Goal: Task Accomplishment & Management: Manage account settings

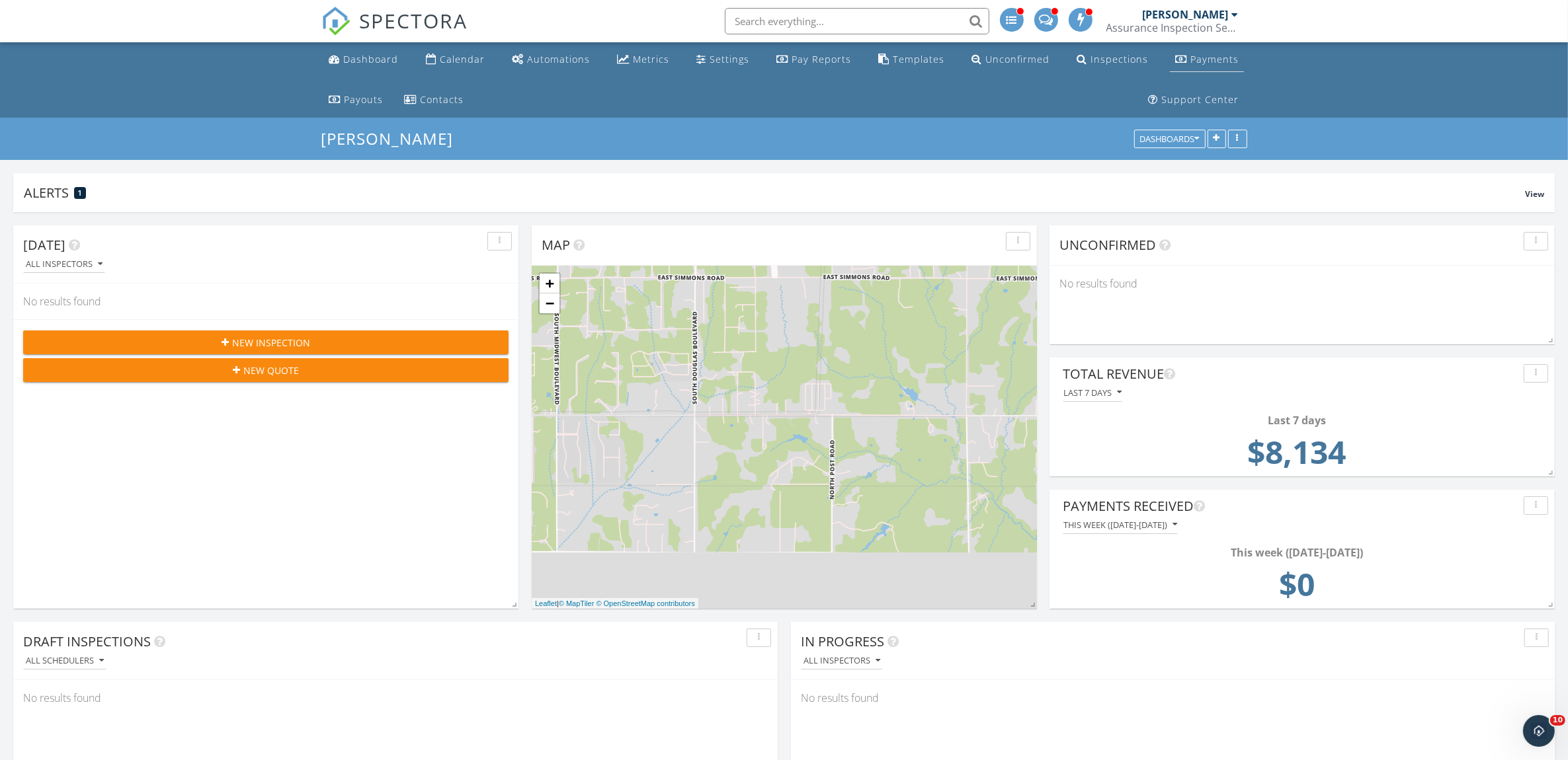
click at [1218, 54] on div "Payments" at bounding box center [1214, 59] width 49 height 13
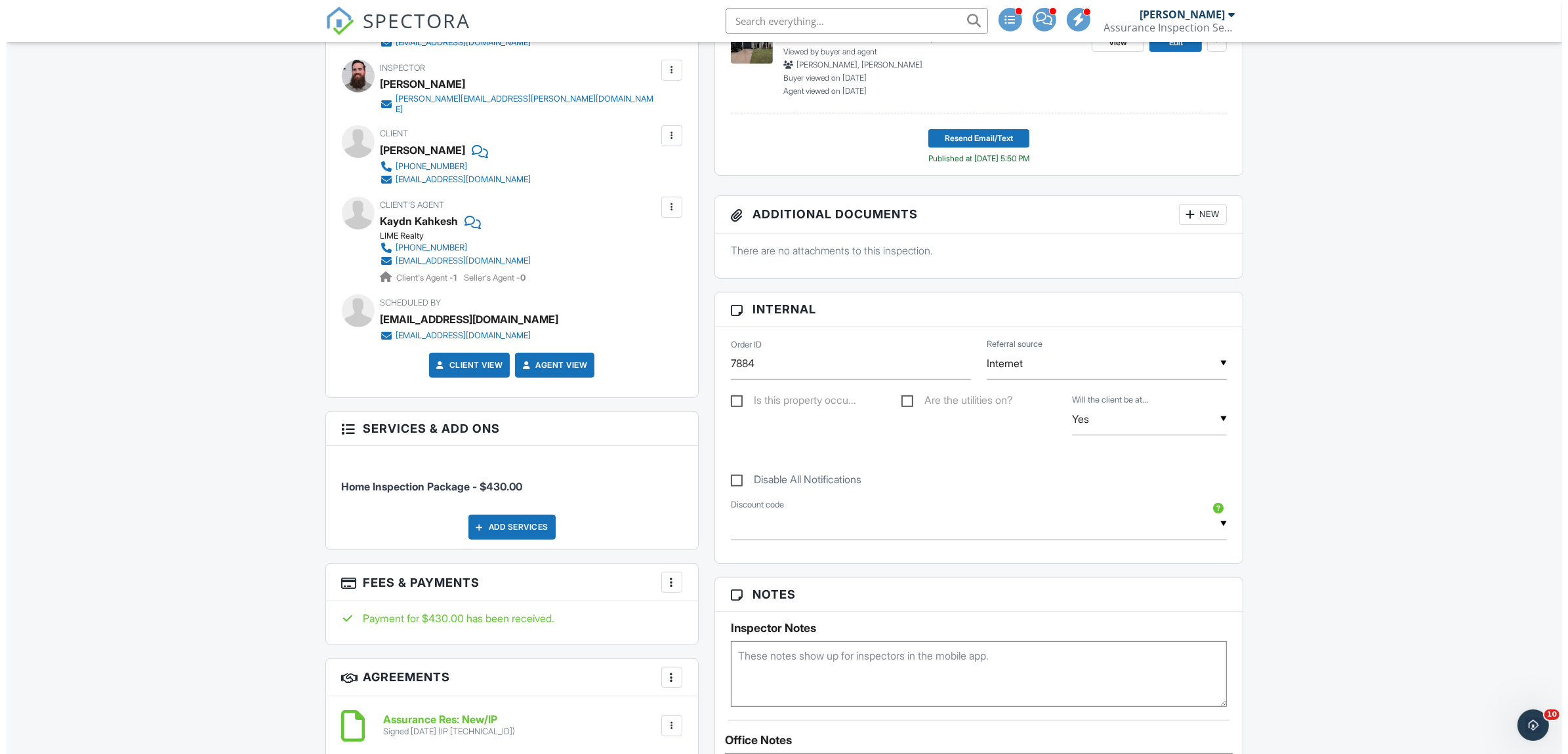
scroll to position [492, 0]
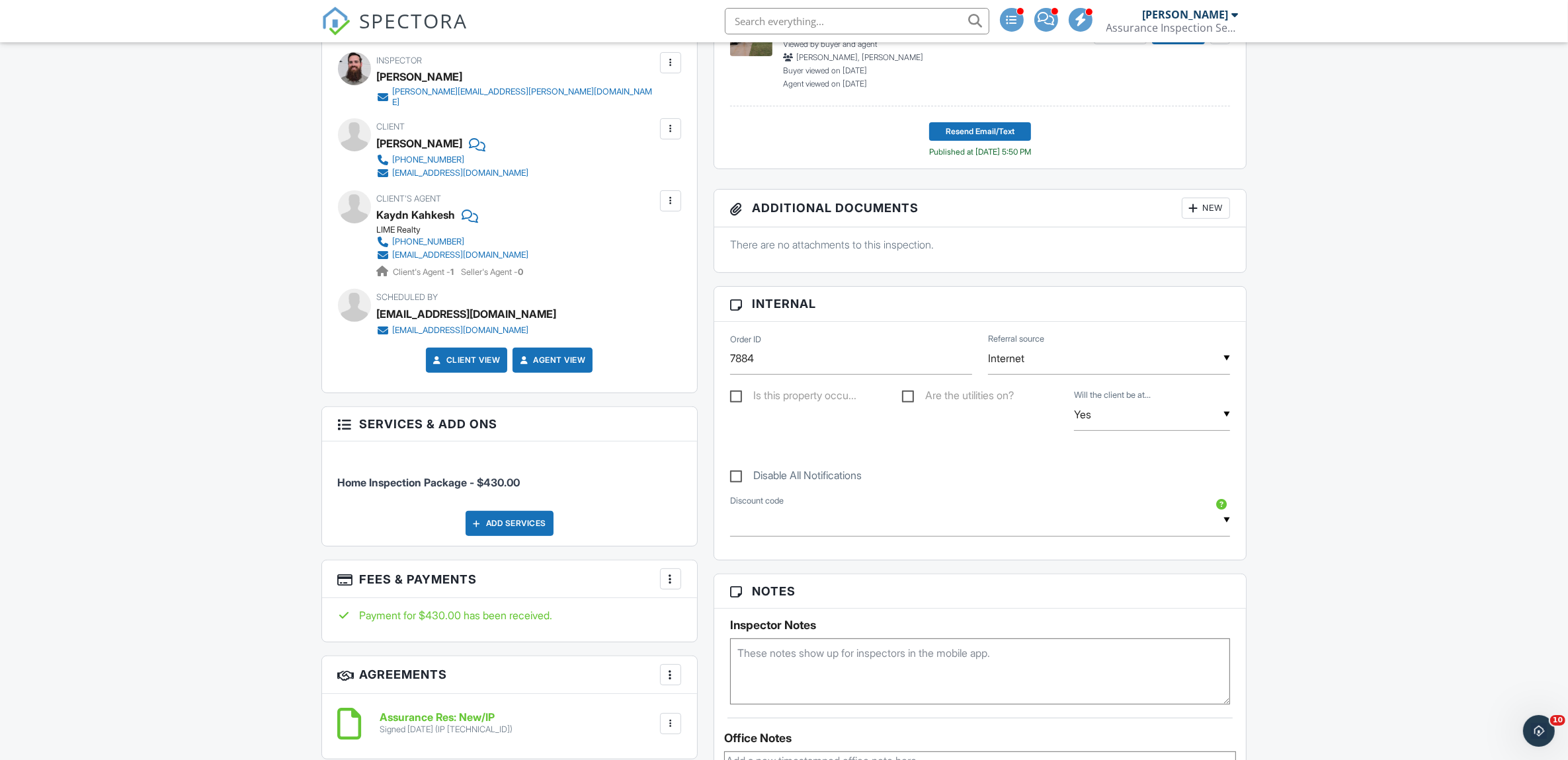
click at [669, 579] on div at bounding box center [670, 579] width 13 height 13
click at [768, 612] on li "Edit Fees & Payments" at bounding box center [736, 619] width 138 height 33
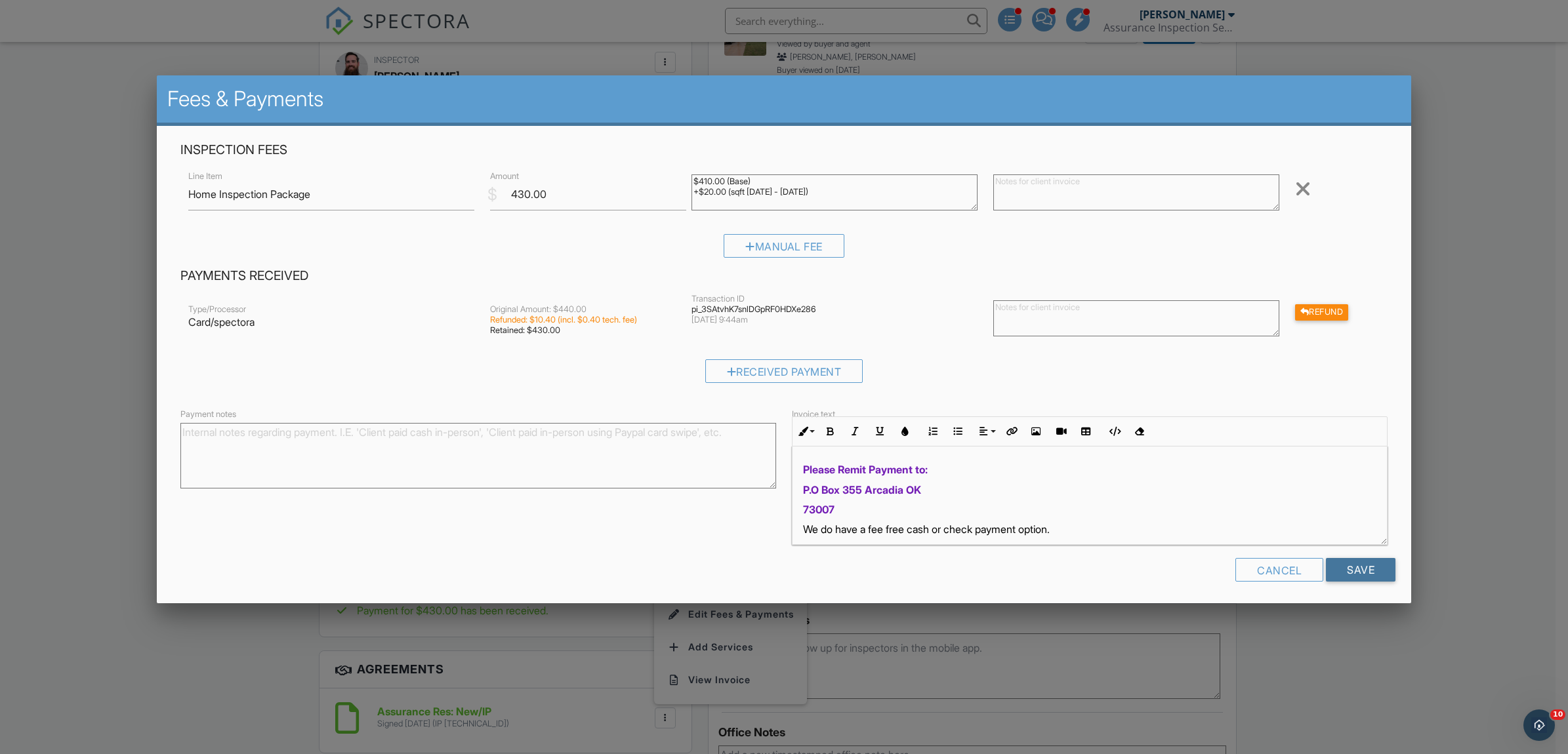
click at [1346, 565] on input "Save" at bounding box center [1360, 570] width 69 height 23
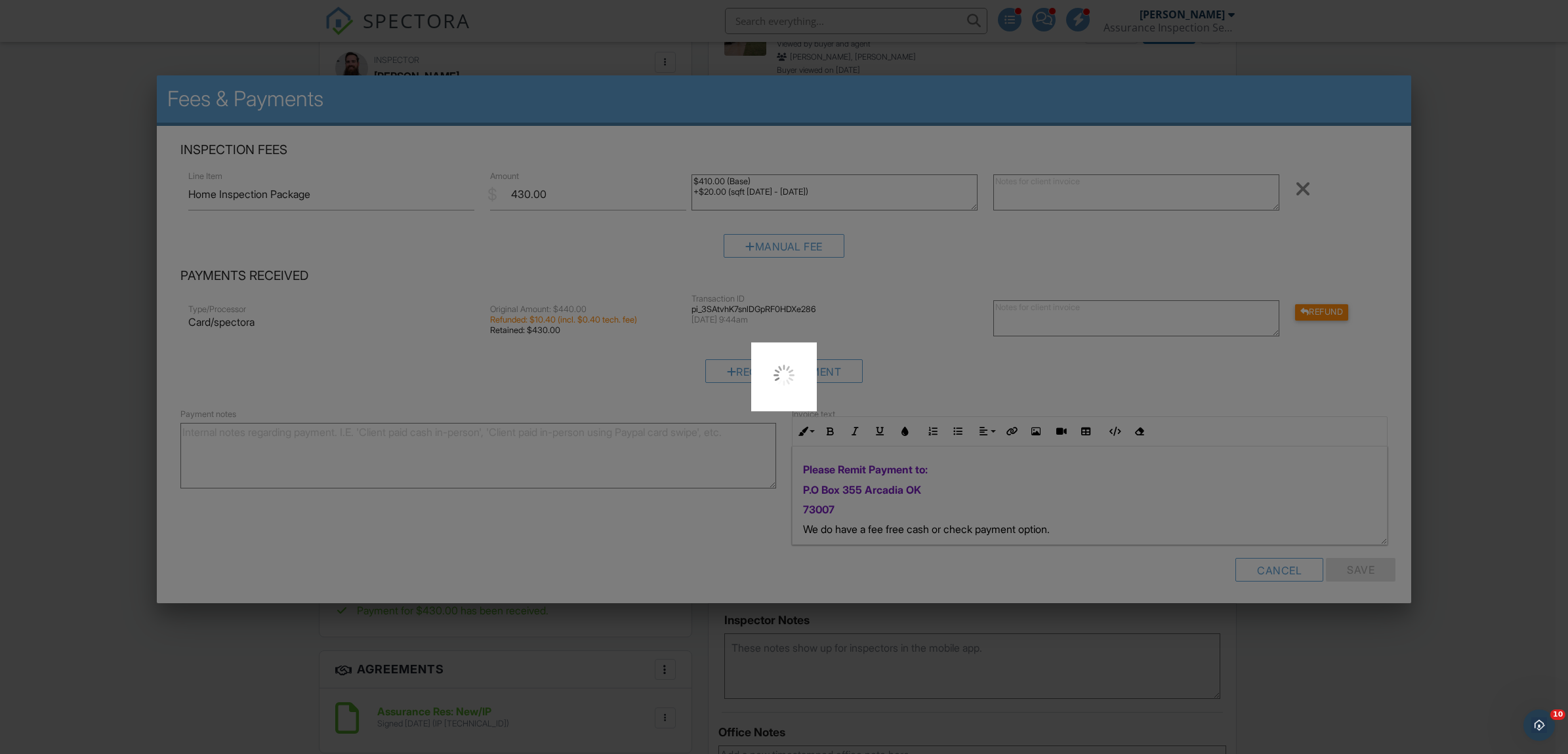
click at [1450, 208] on div at bounding box center [784, 377] width 1568 height 754
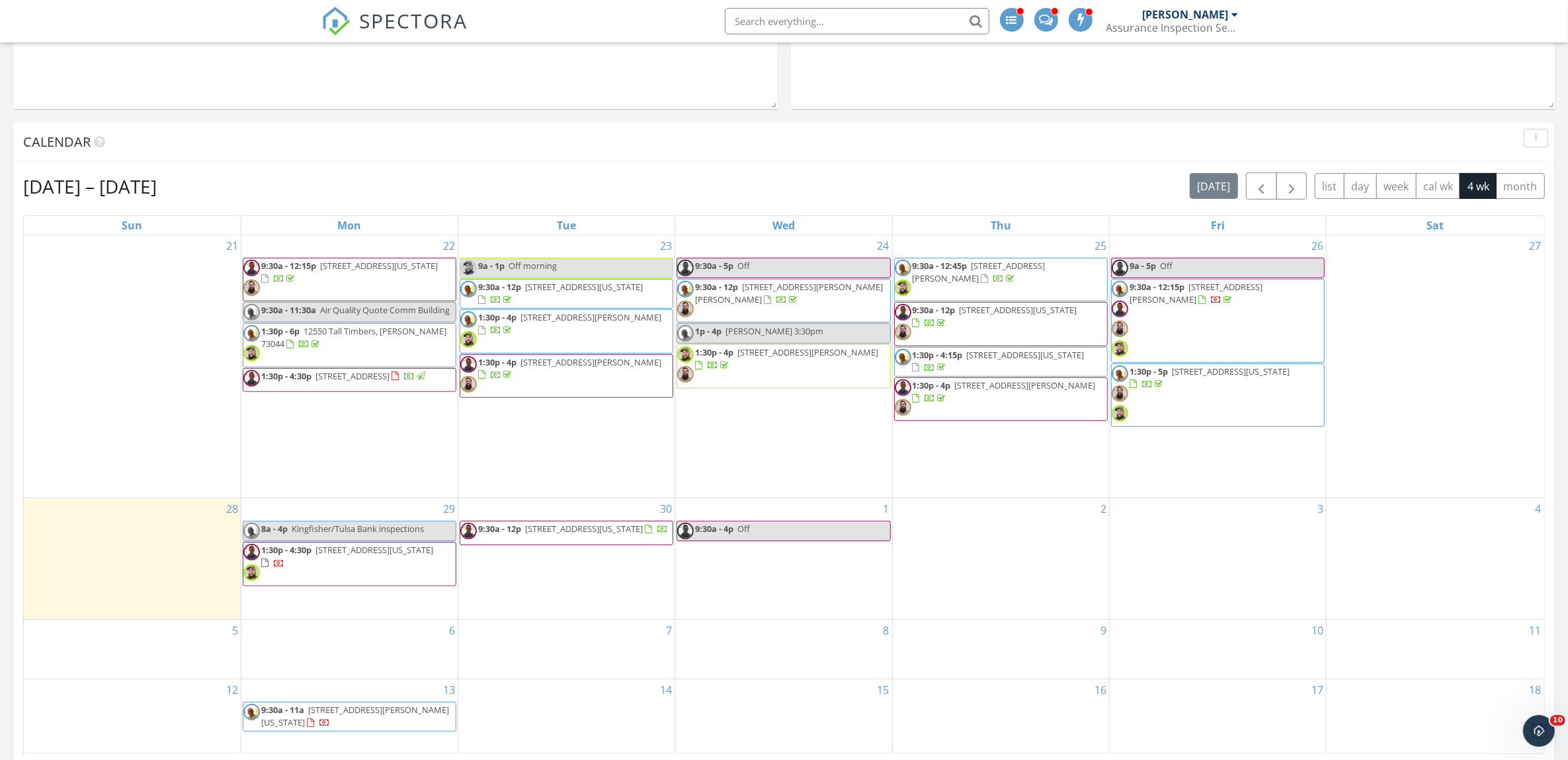
scroll to position [716, 0]
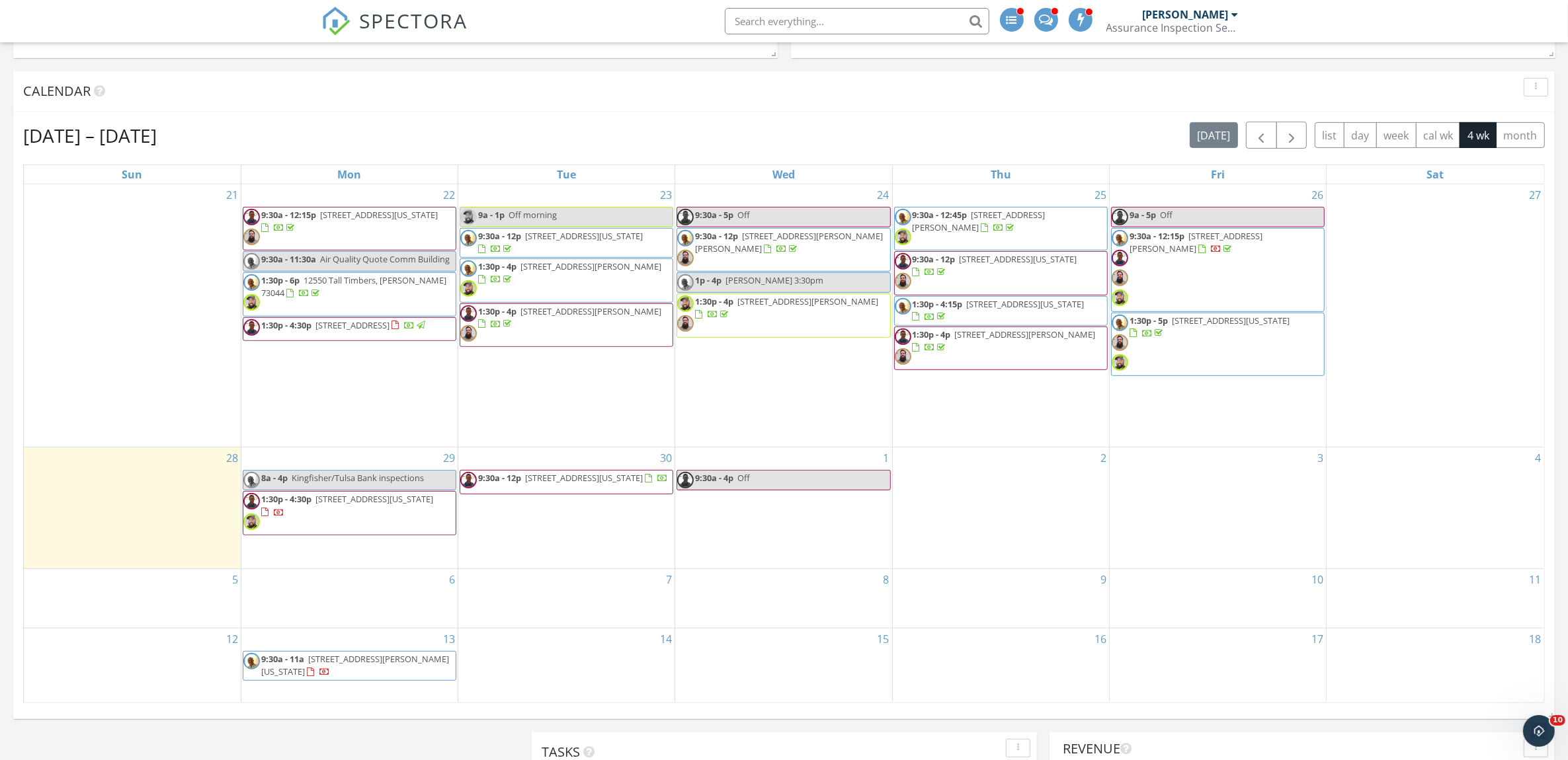
click at [1137, 335] on div at bounding box center [1133, 333] width 7 height 9
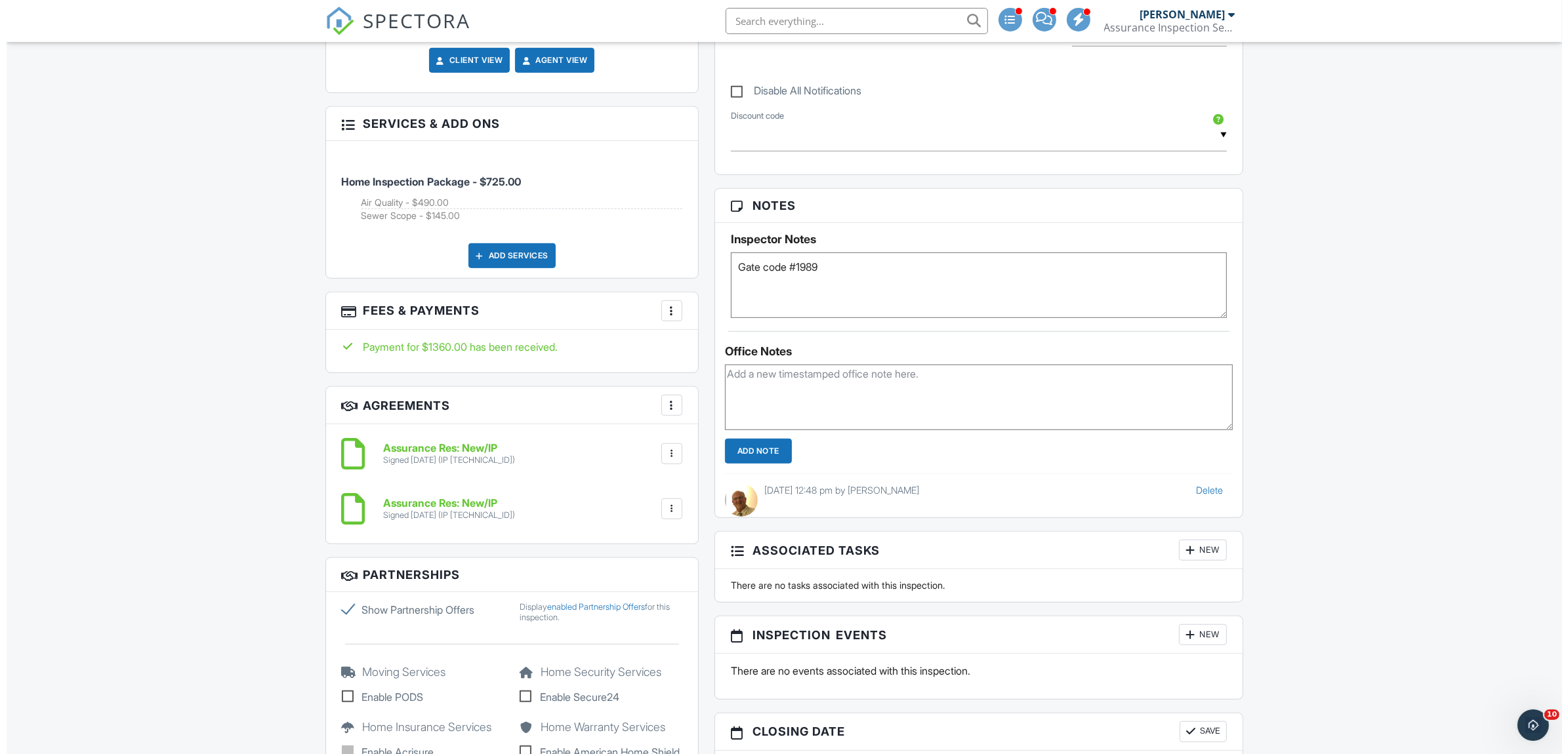
scroll to position [874, 0]
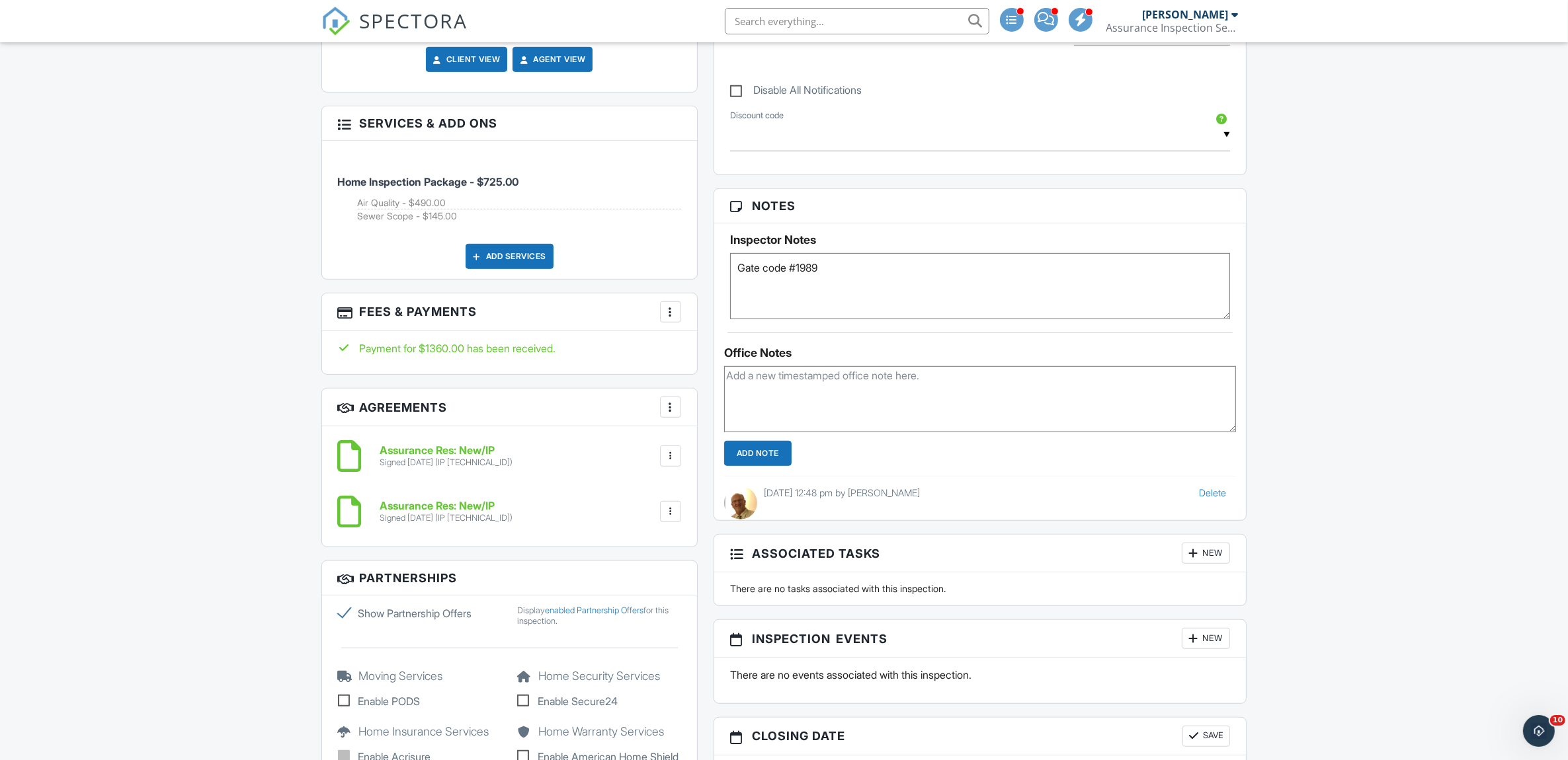
click at [672, 309] on div at bounding box center [670, 312] width 13 height 13
click at [789, 344] on li "Edit Fees & Payments" at bounding box center [736, 353] width 138 height 33
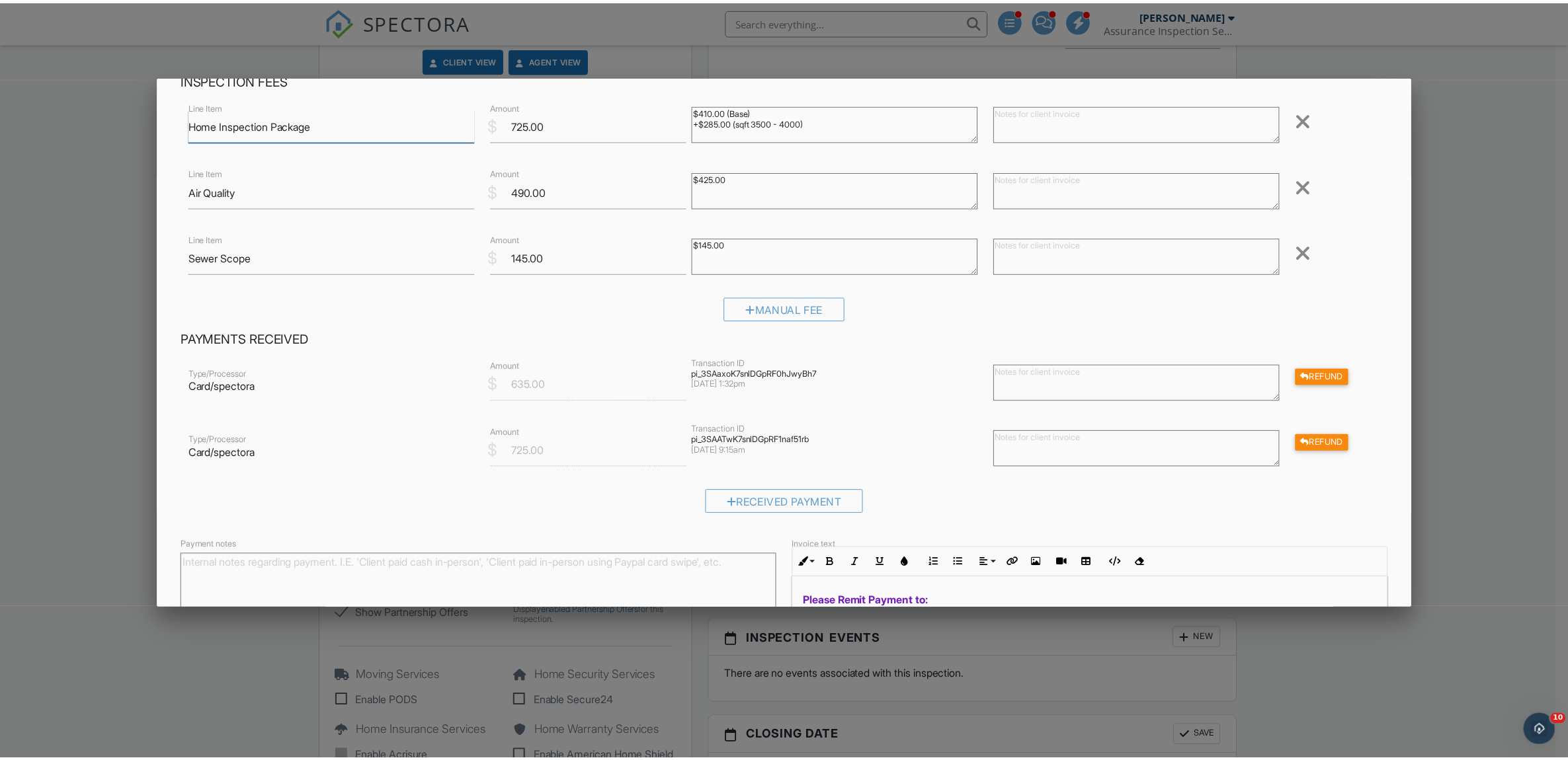
scroll to position [110, 0]
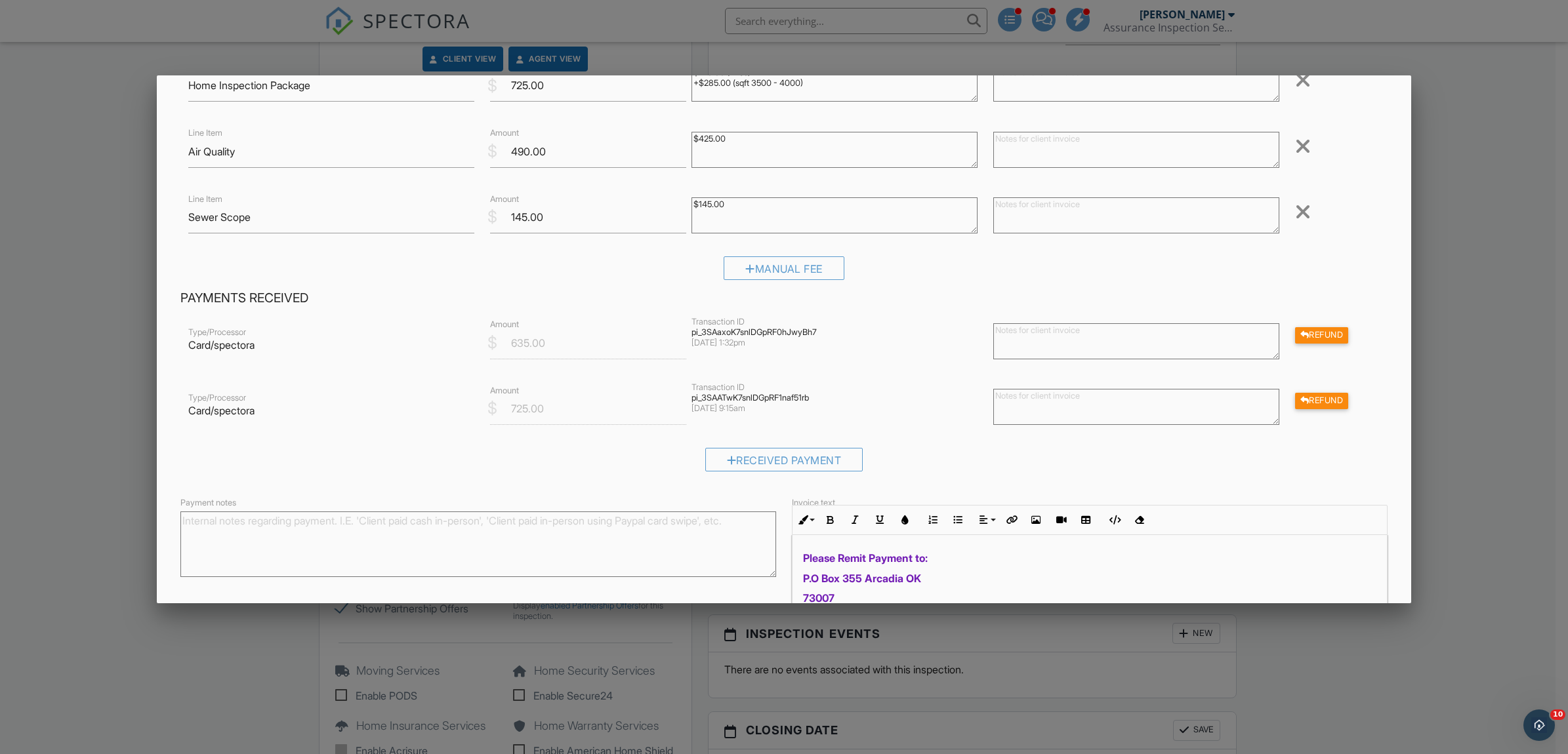
click at [1521, 341] on div at bounding box center [784, 406] width 1568 height 943
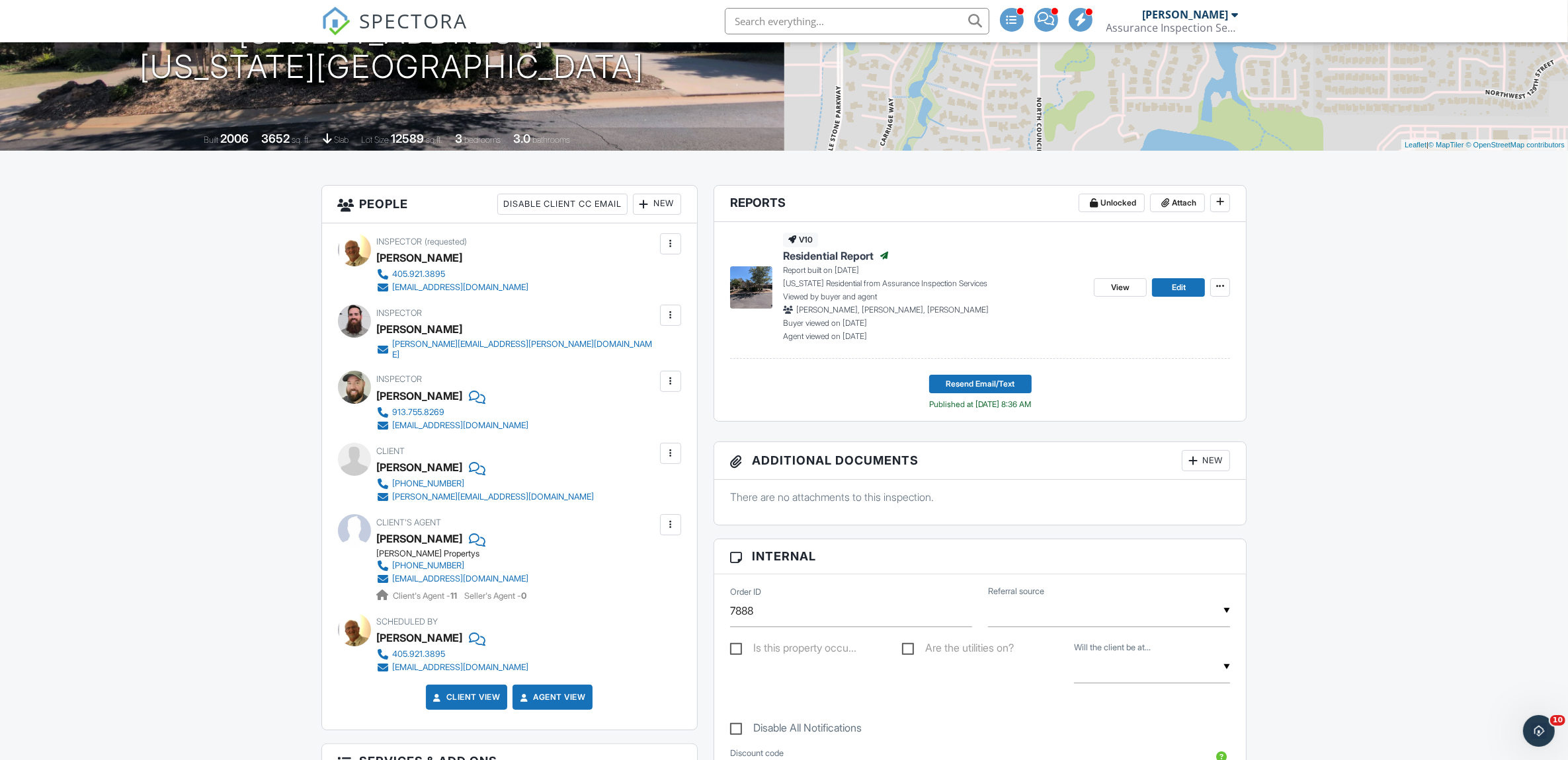
scroll to position [220, 0]
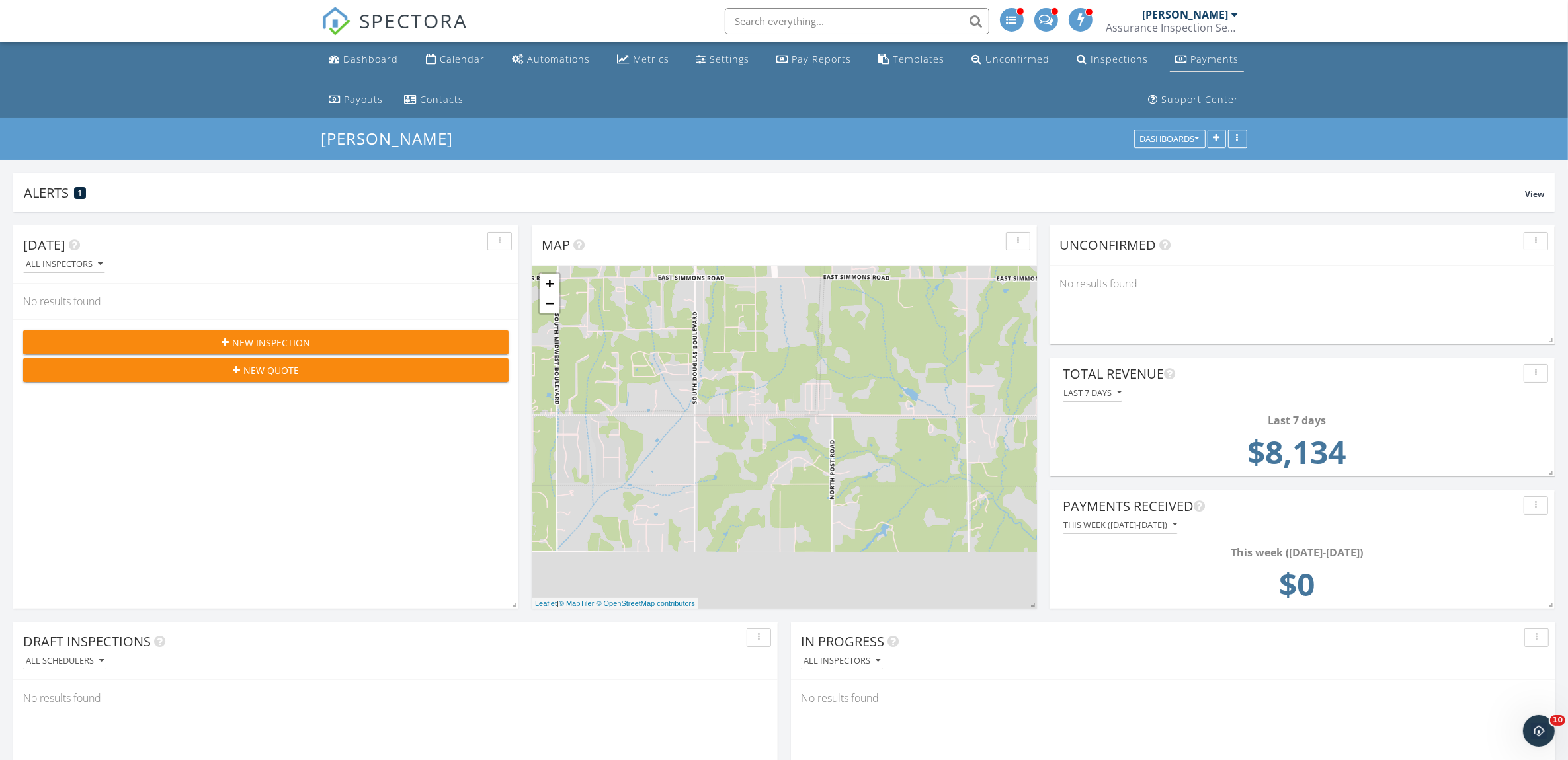
click at [1221, 63] on div "Payments" at bounding box center [1214, 59] width 49 height 13
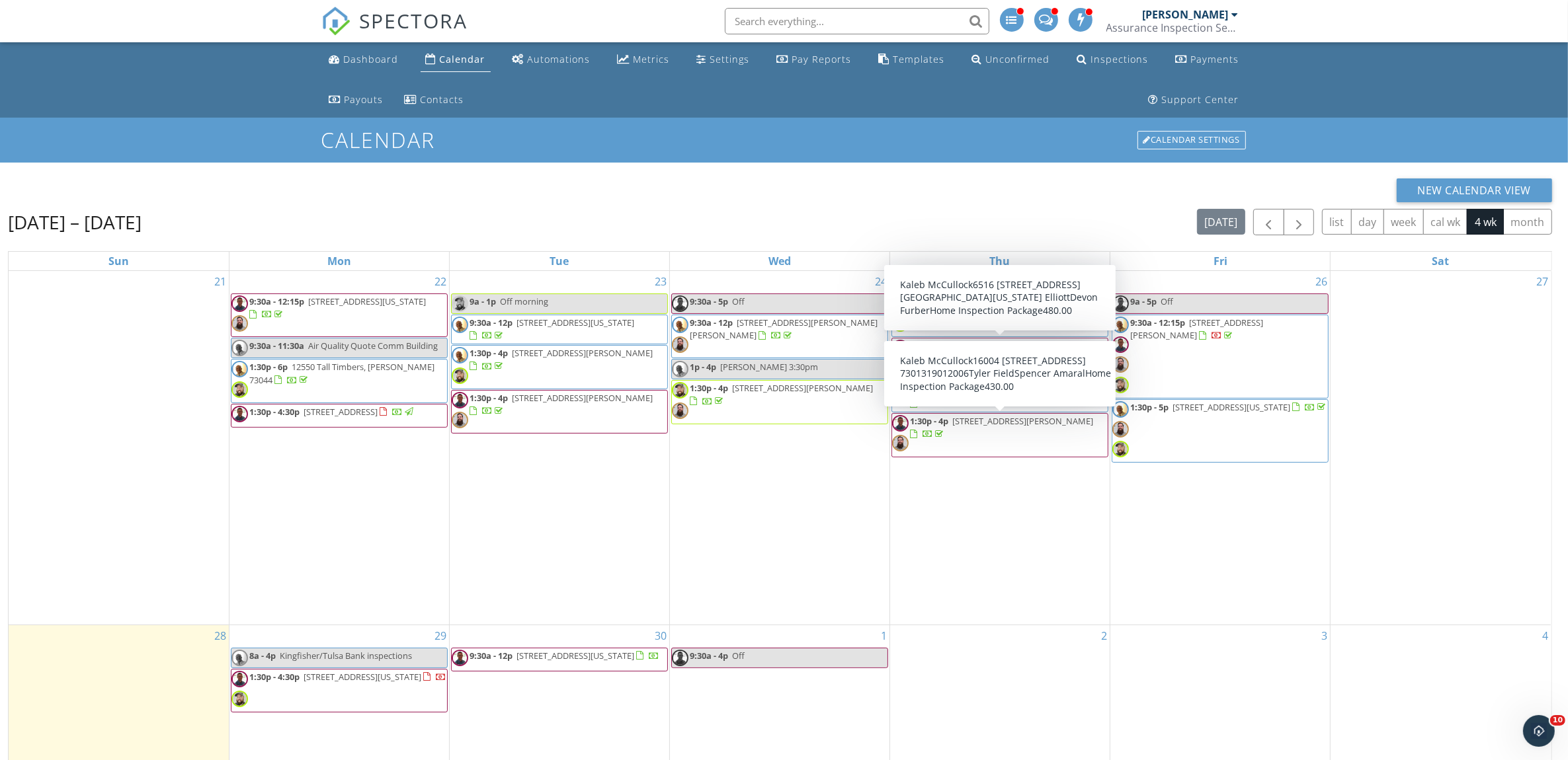
click at [1461, 447] on div "27" at bounding box center [1440, 447] width 220 height 353
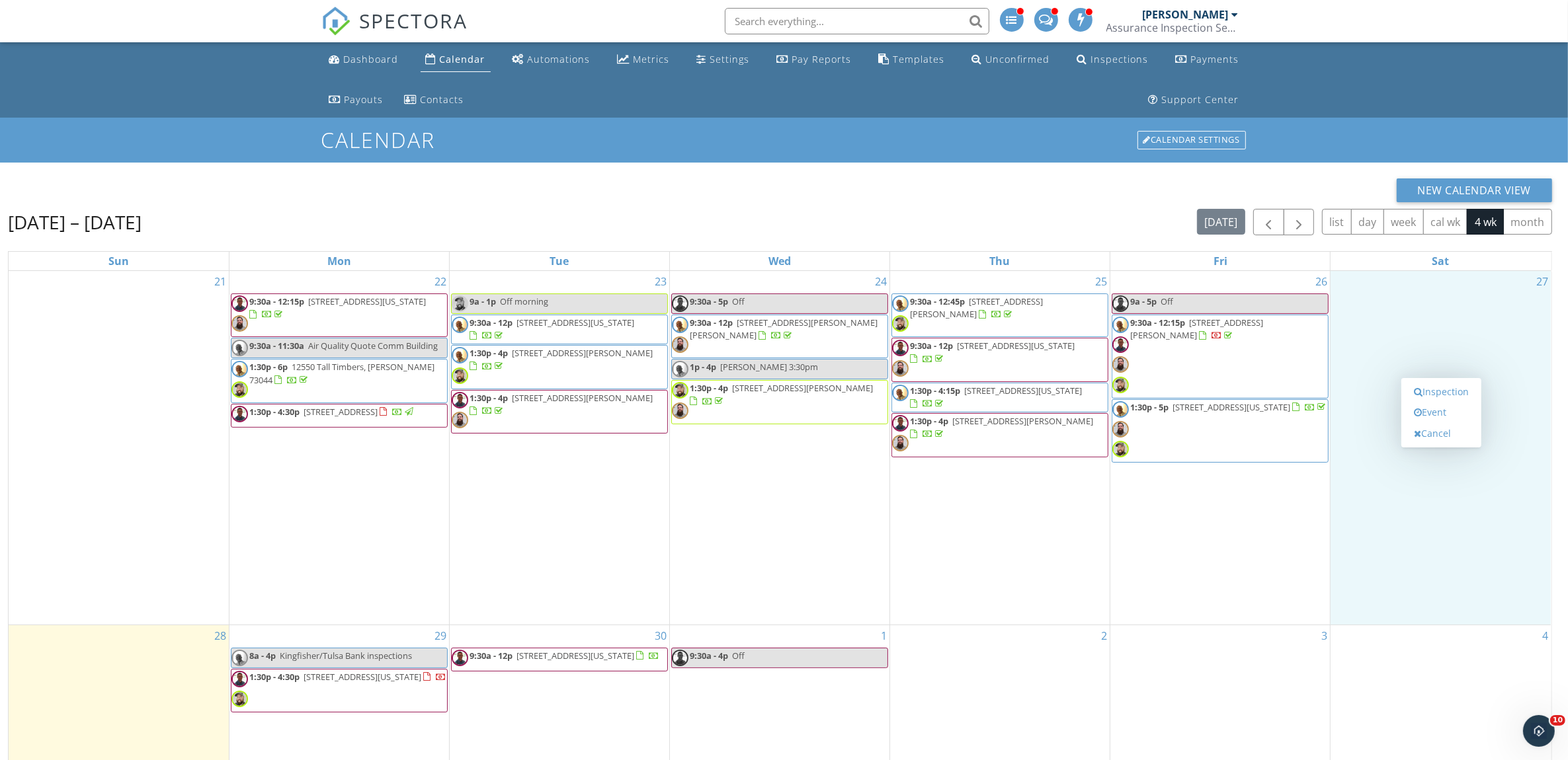
click at [941, 195] on div "New Calendar View" at bounding box center [780, 190] width 1544 height 24
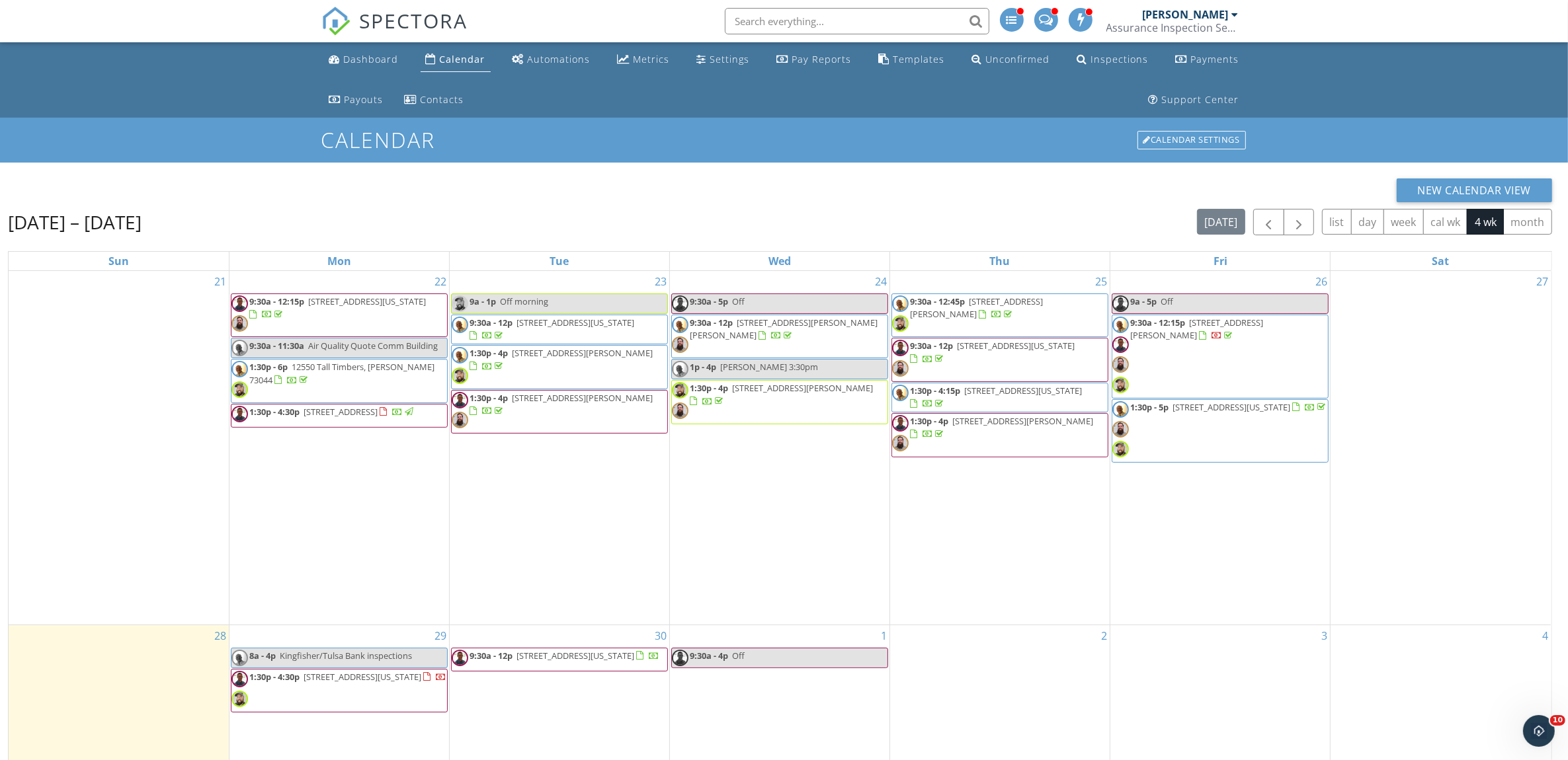
click at [926, 139] on h1 "Calendar" at bounding box center [784, 140] width 926 height 24
click at [615, 140] on h1 "Calendar" at bounding box center [784, 140] width 926 height 24
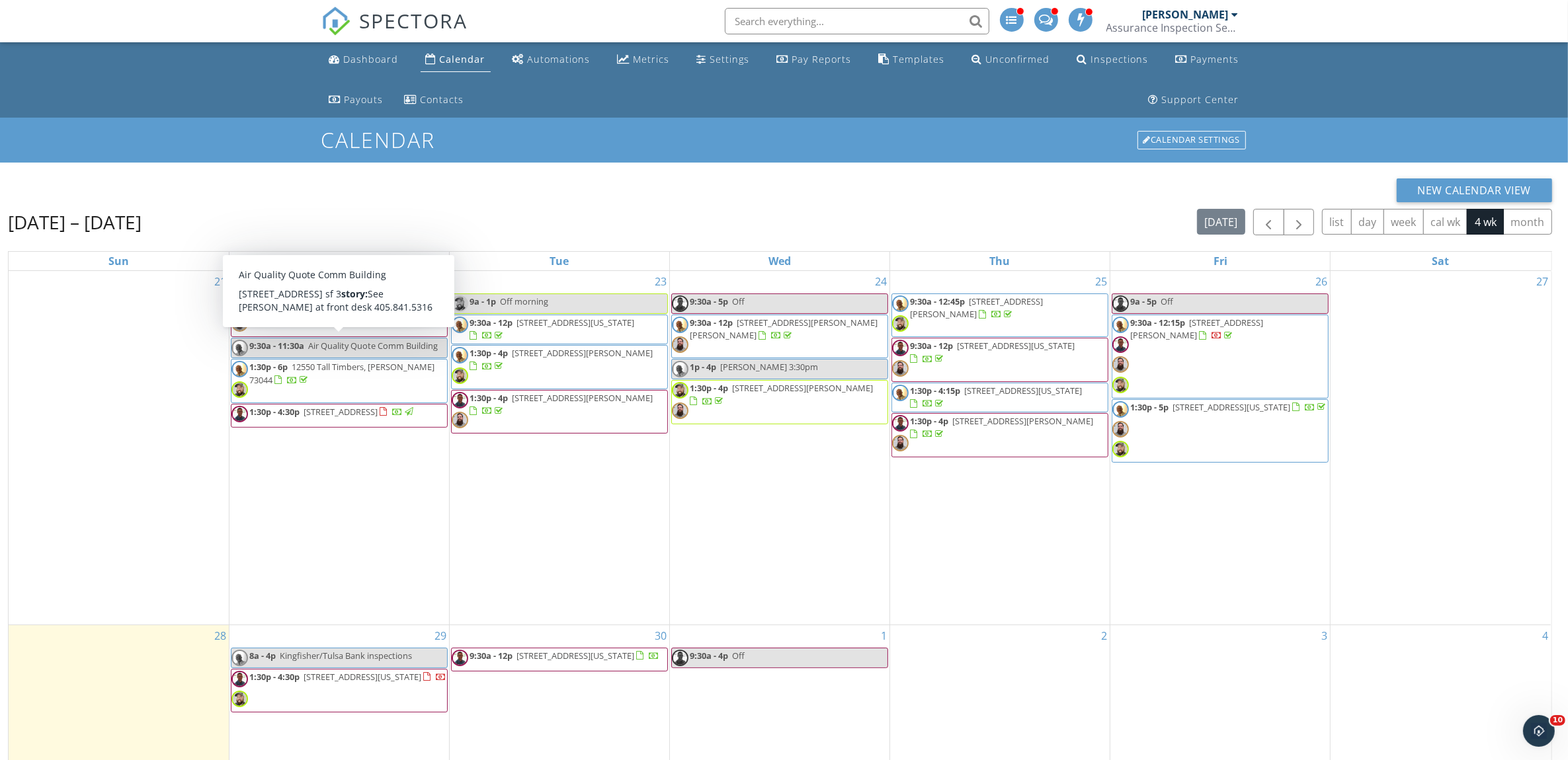
click at [213, 63] on ul "Dashboard Calendar Automations Metrics Settings Pay Reports Templates Unconfirm…" at bounding box center [784, 80] width 1568 height 75
